Goal: Find specific page/section

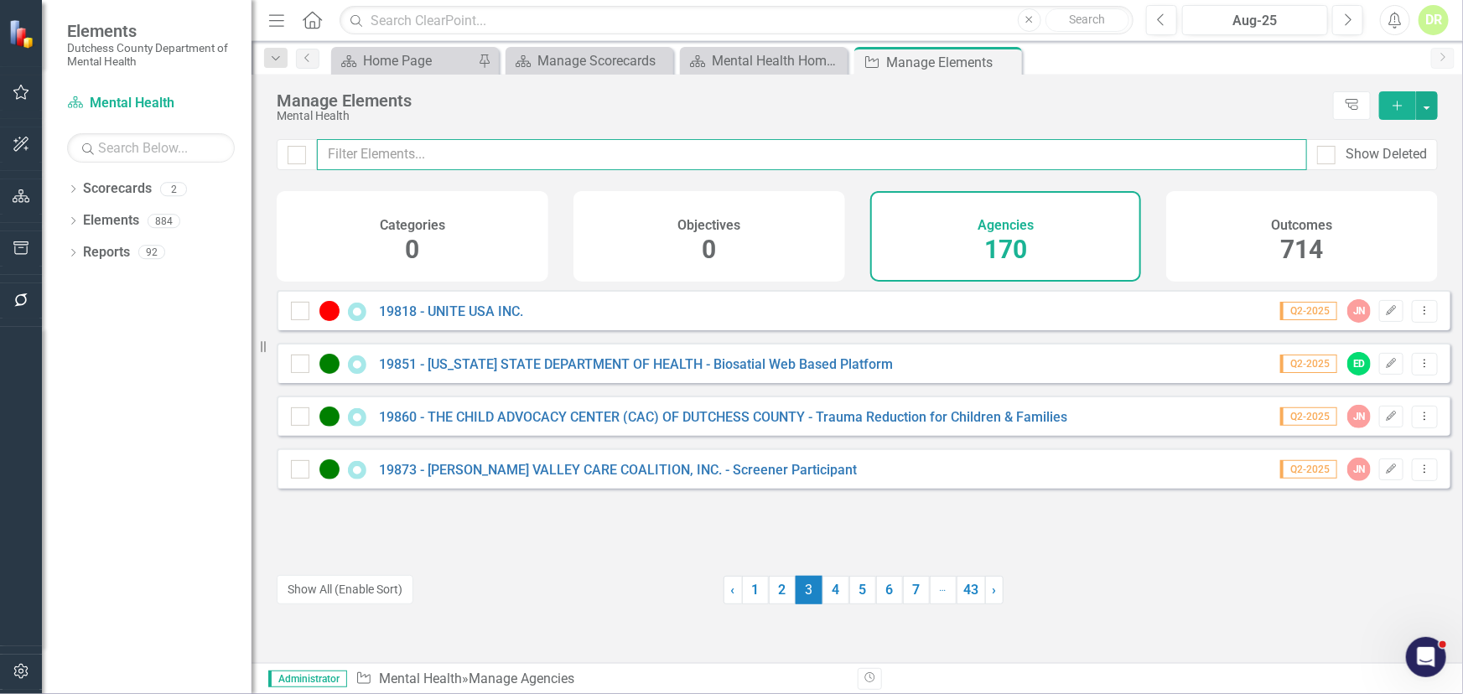
click at [435, 134] on div "Manage Elements Mental Health Tree Explorer Add Show Deleted Categories 0 Objec…" at bounding box center [856, 369] width 1211 height 588
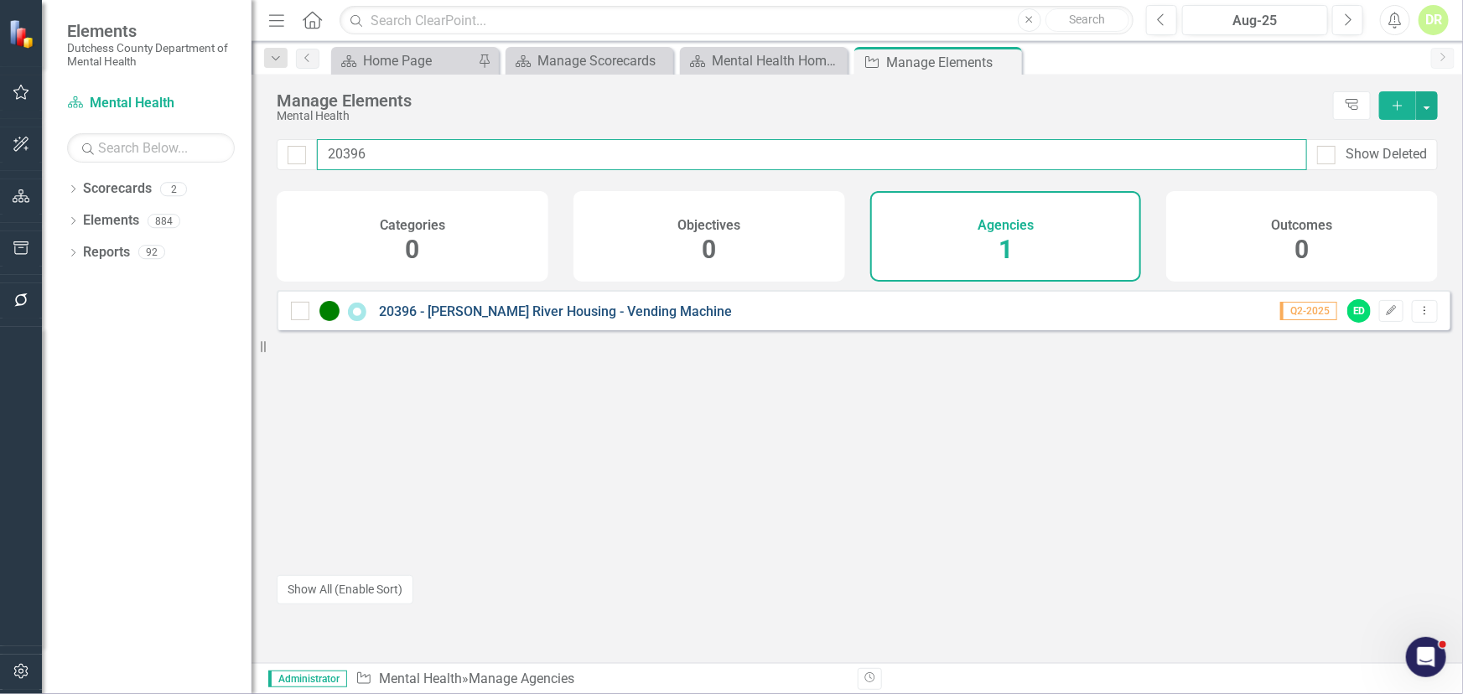
type input "20396"
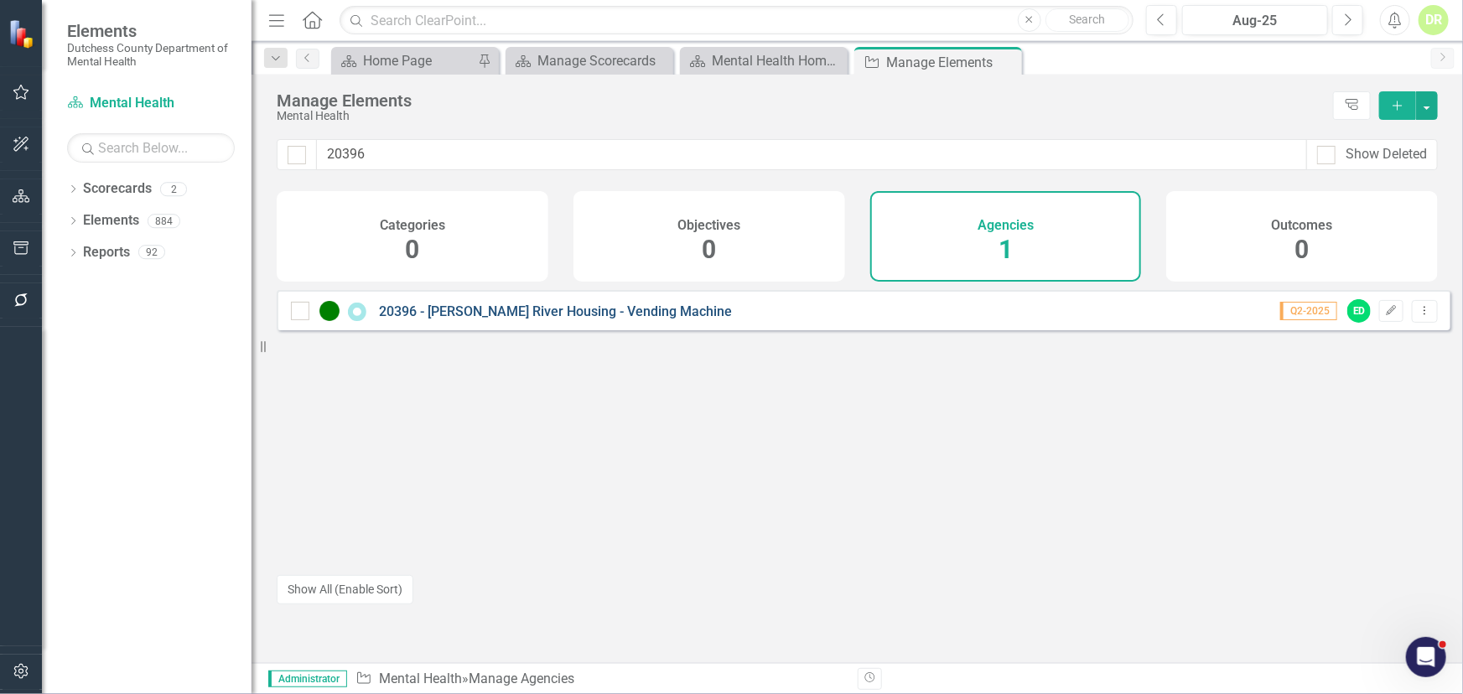
click at [474, 319] on link "20396 - [PERSON_NAME] River Housing - Vending Machine" at bounding box center [555, 311] width 353 height 16
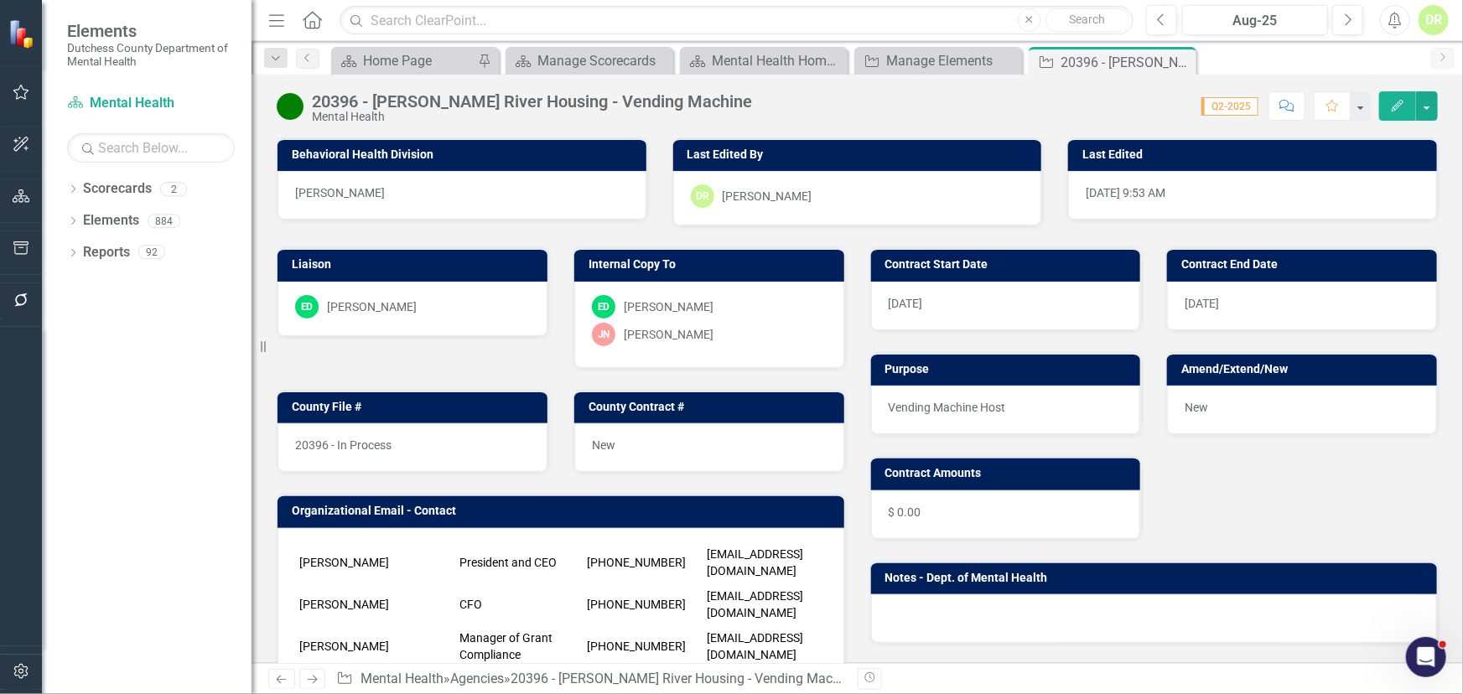
click at [858, 226] on div "Contract Start Date [DATE]" at bounding box center [1006, 278] width 297 height 104
click at [961, 26] on div "DR" at bounding box center [1433, 20] width 30 height 30
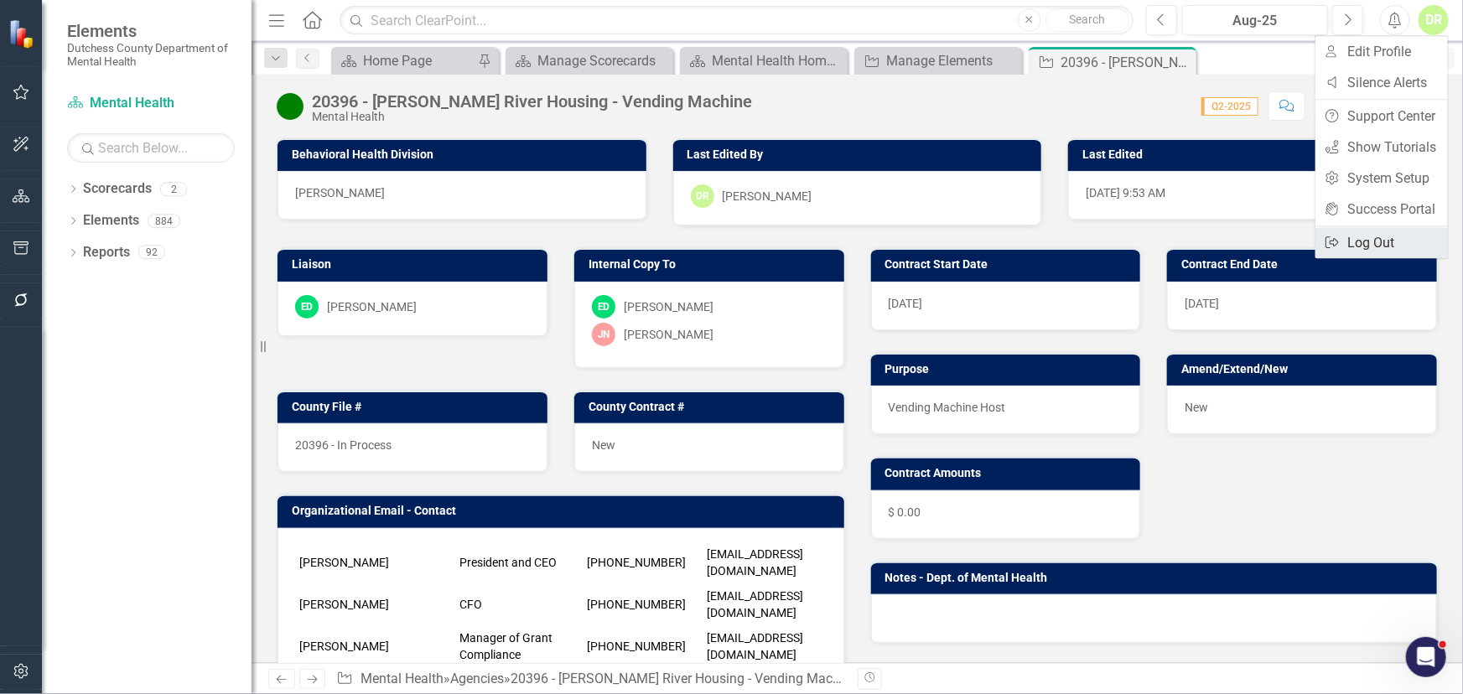
click at [961, 241] on link "Logout Log Out" at bounding box center [1381, 242] width 132 height 31
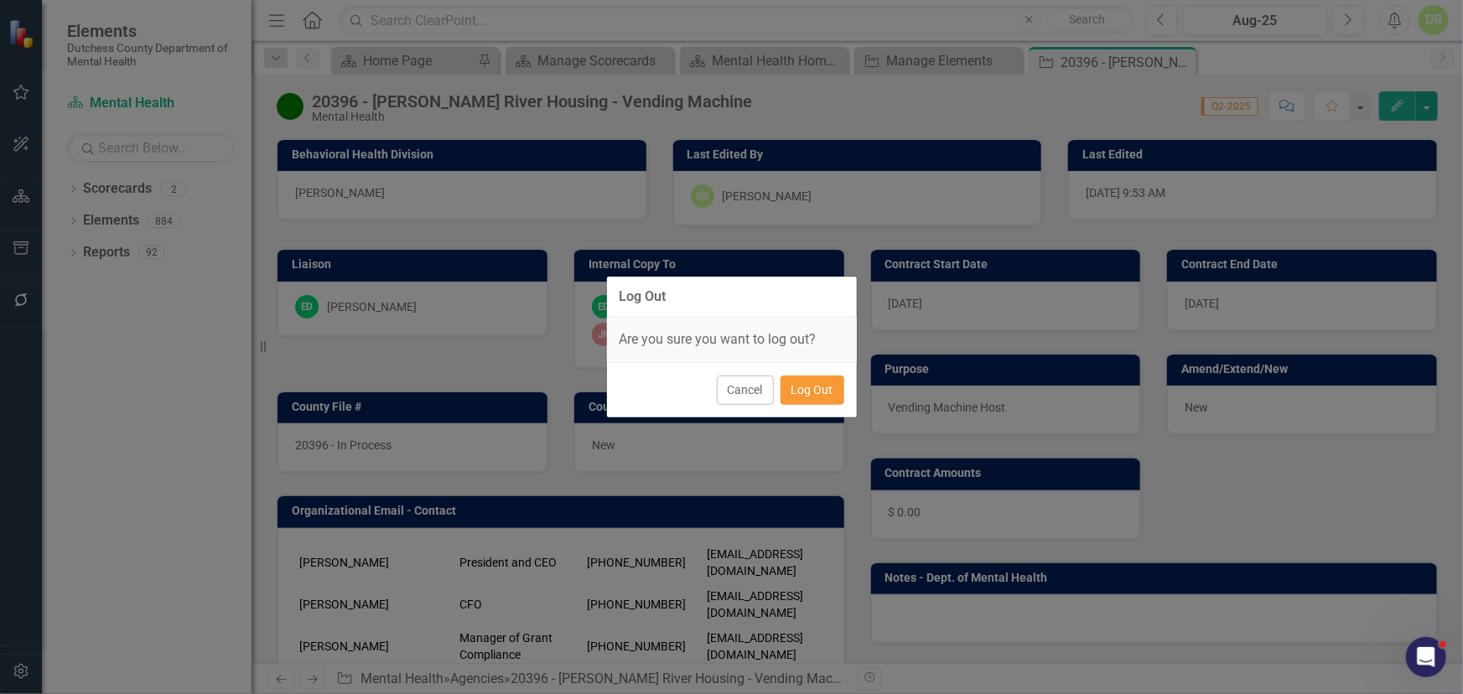
click at [821, 387] on button "Log Out" at bounding box center [812, 390] width 64 height 29
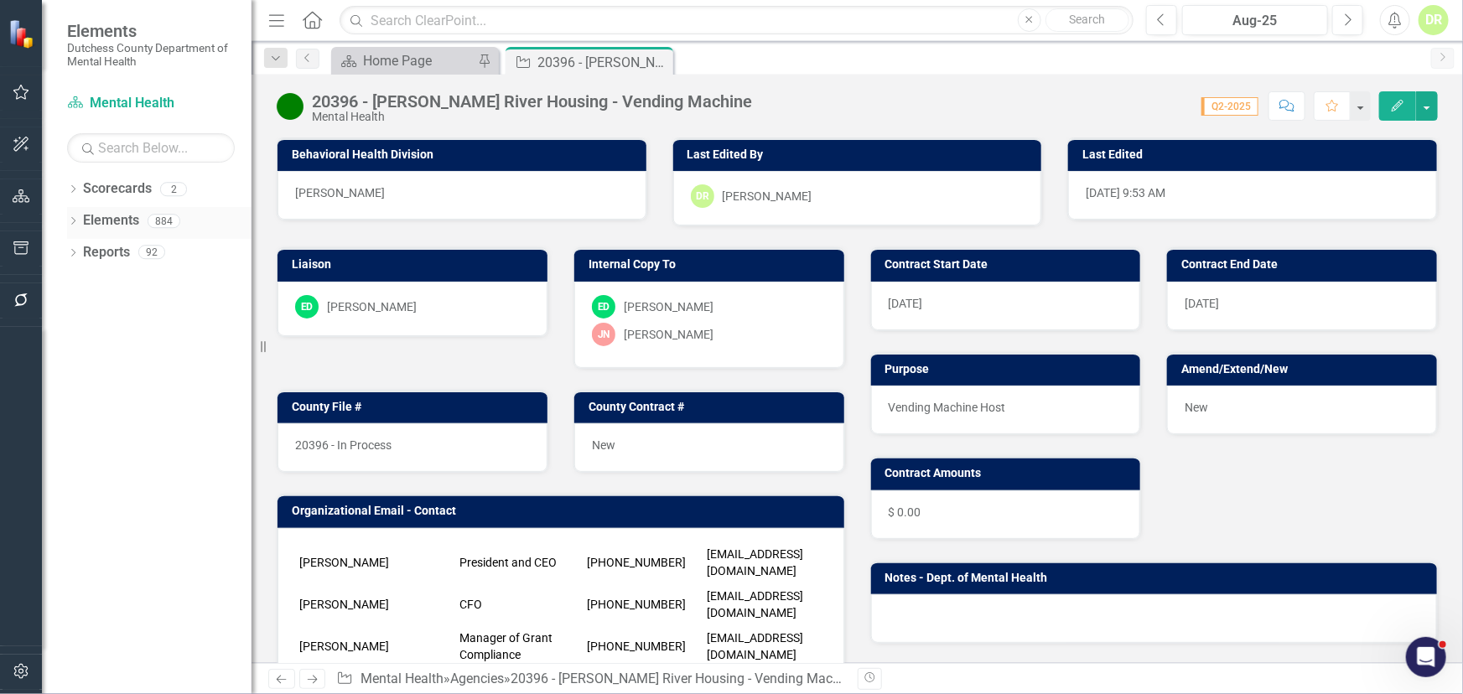
click at [128, 218] on link "Elements" at bounding box center [111, 220] width 56 height 19
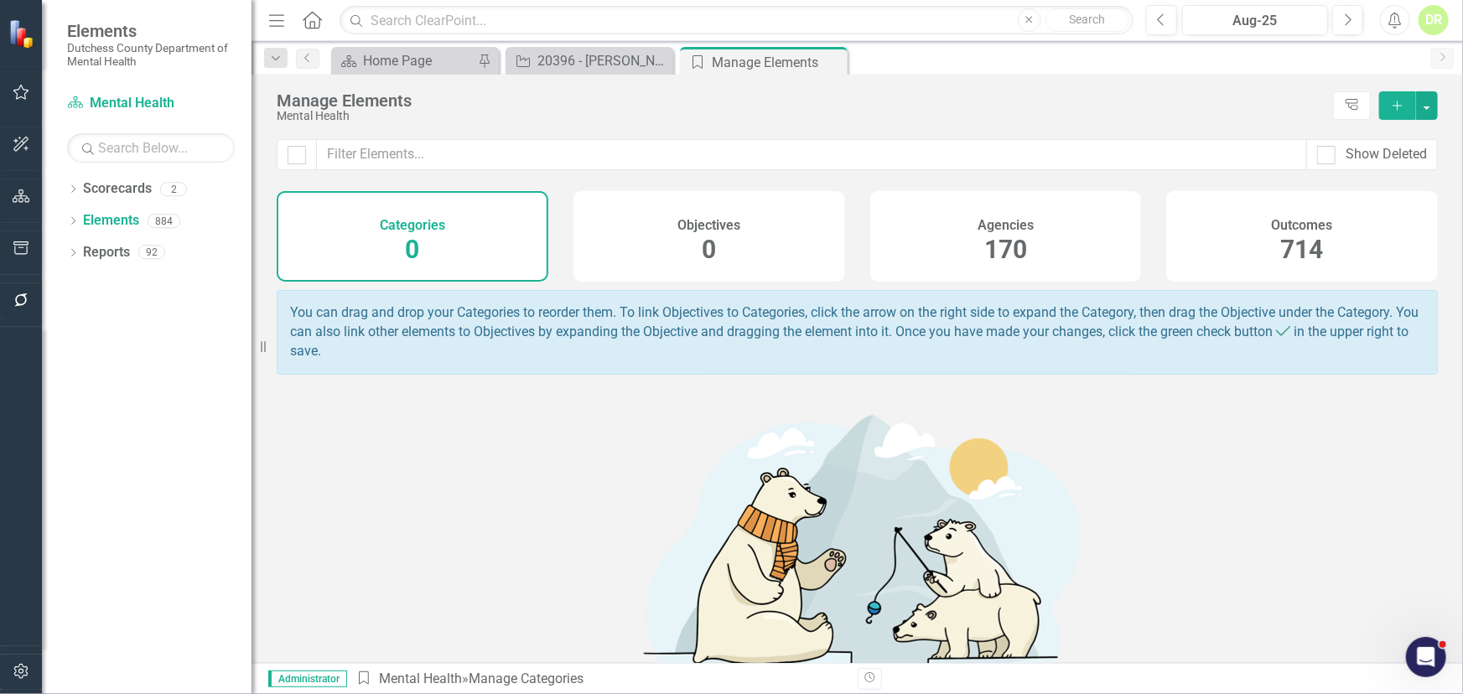
click at [1017, 225] on h4 "Agencies" at bounding box center [1005, 225] width 56 height 15
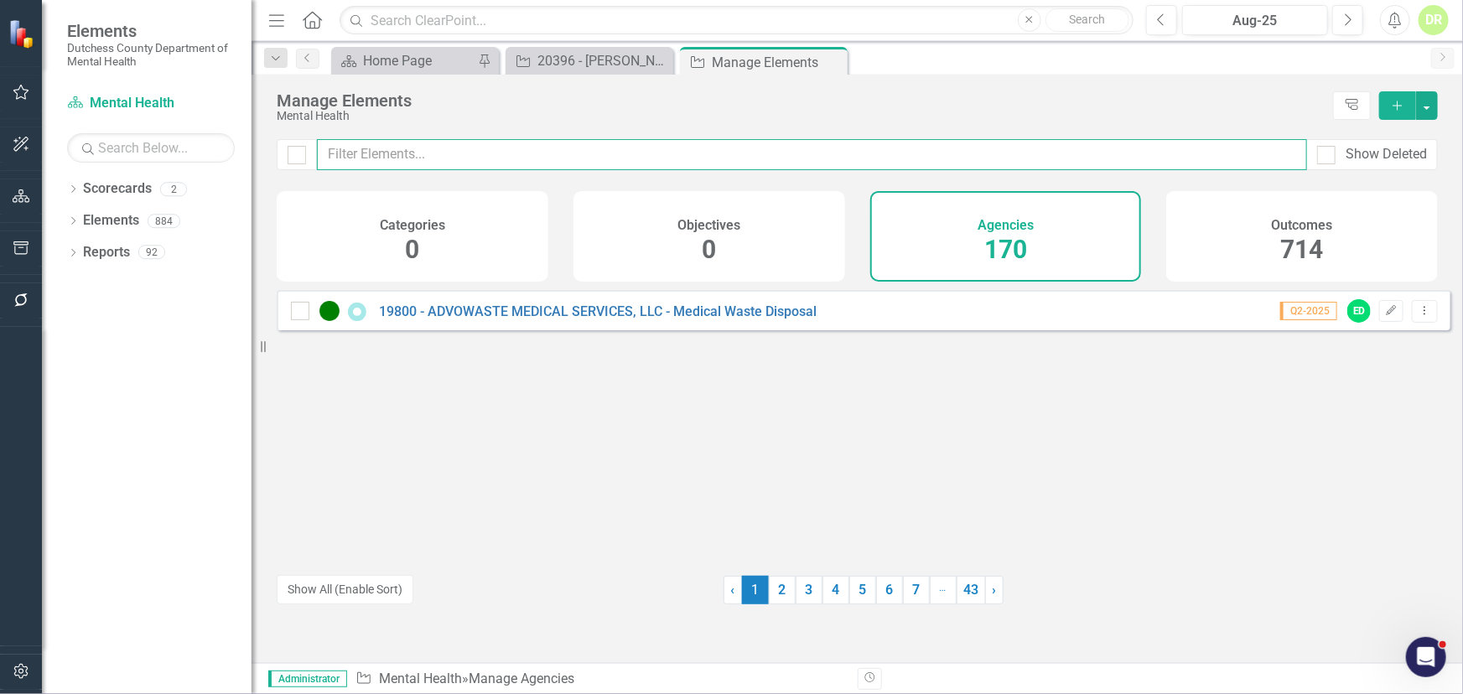
click at [347, 162] on input "text" at bounding box center [812, 154] width 990 height 31
type input "amen"
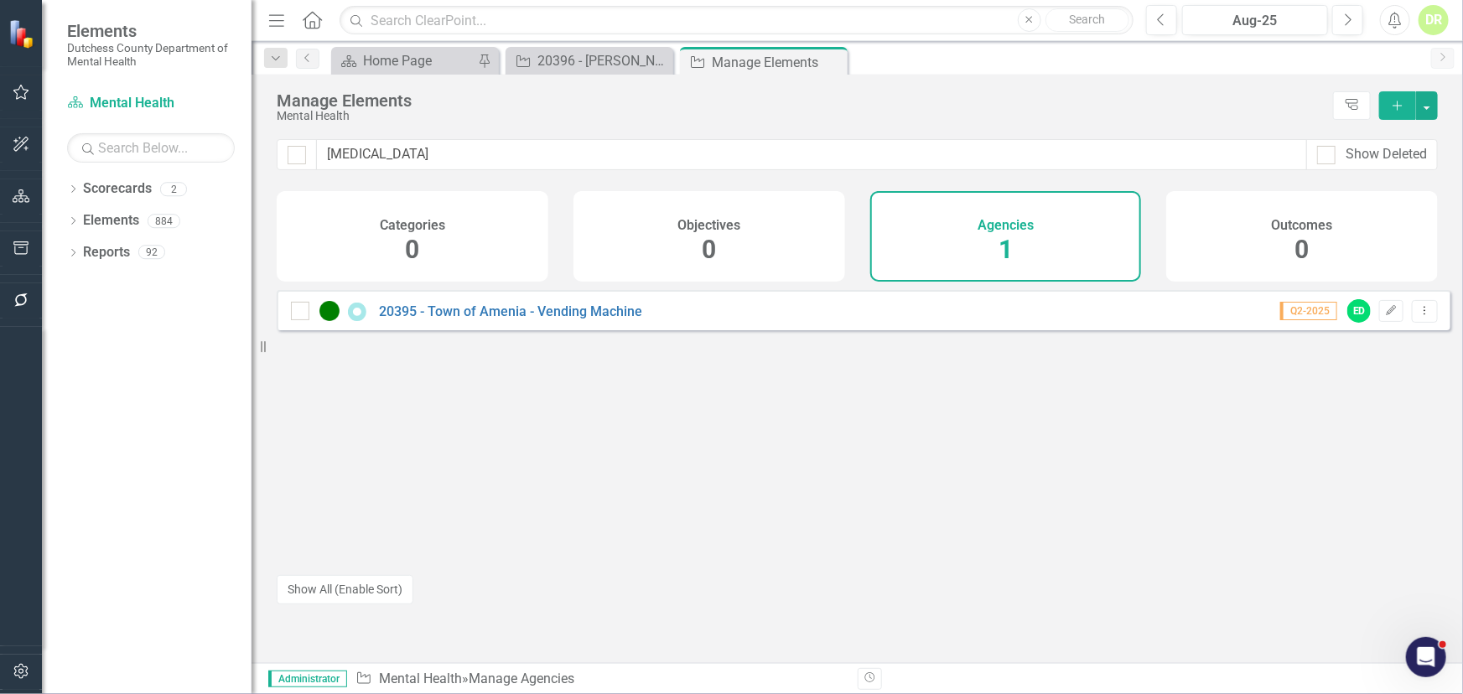
click at [1428, 18] on div "DR" at bounding box center [1433, 20] width 30 height 30
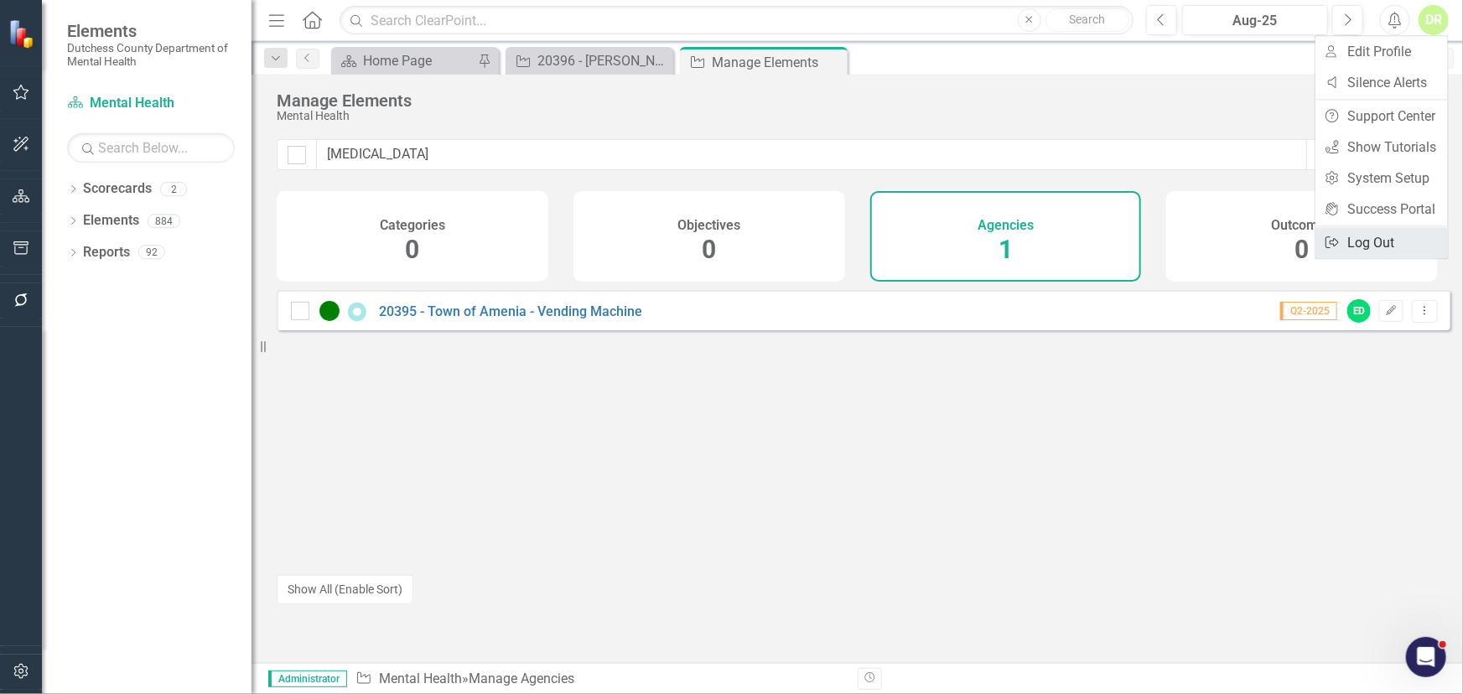
click at [1351, 242] on link "Logout Log Out" at bounding box center [1381, 242] width 132 height 31
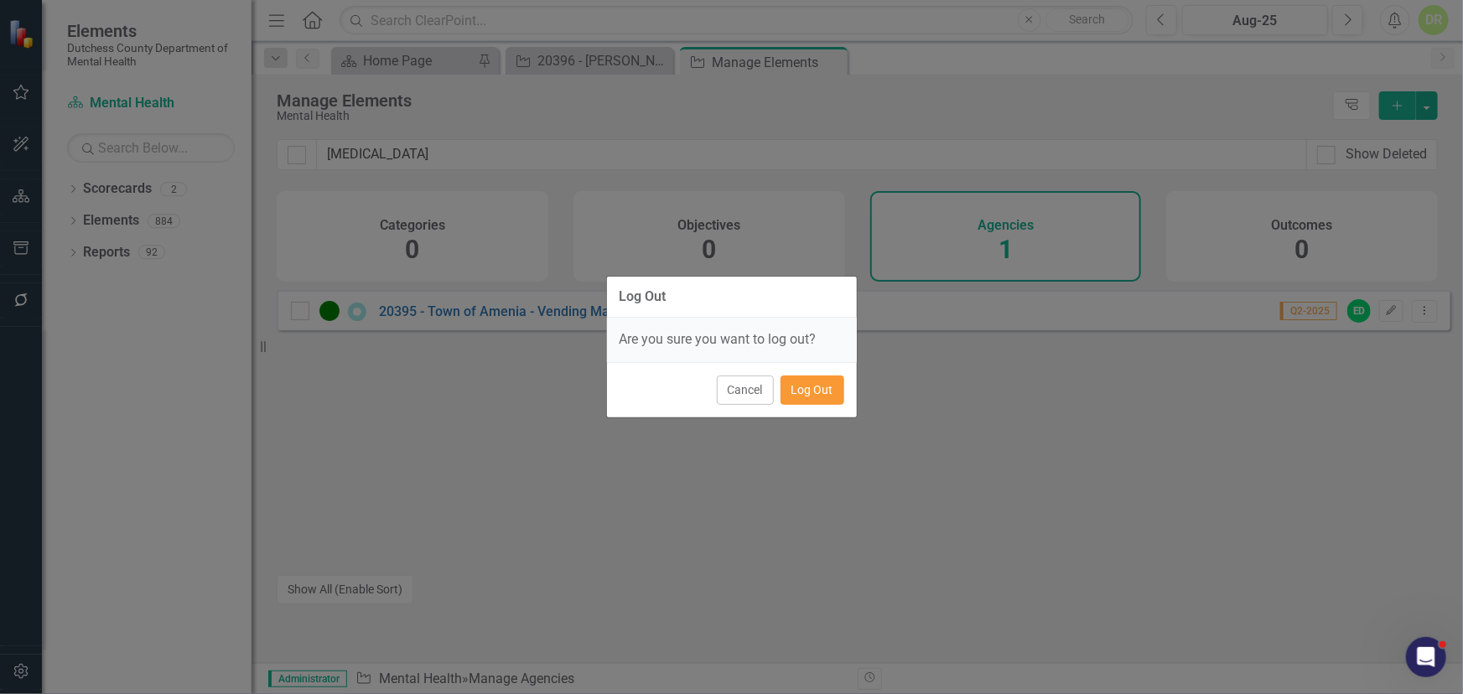
click at [825, 393] on button "Log Out" at bounding box center [812, 390] width 64 height 29
